Goal: Transaction & Acquisition: Book appointment/travel/reservation

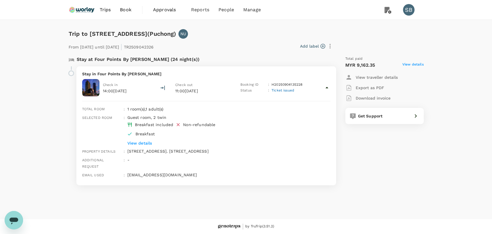
click at [84, 12] on img at bounding box center [82, 9] width 27 height 13
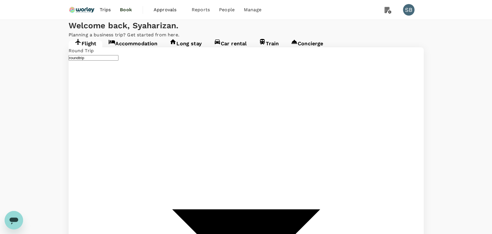
type input "Singapore Changi (SIN)"
type input "Kuala Lumpur Intl ([GEOGRAPHIC_DATA])"
type input "business"
type input "Singapore Changi (SIN)"
type input "Kuala Lumpur Intl ([GEOGRAPHIC_DATA])"
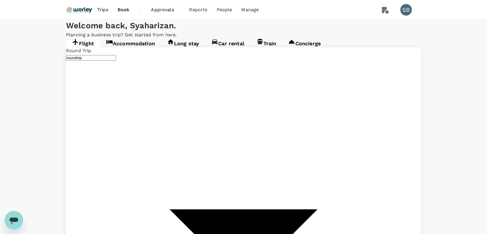
type input "Singapore Changi (SIN)"
type input "Kuala Lumpur Intl ([GEOGRAPHIC_DATA])"
